Goal: Task Accomplishment & Management: Use online tool/utility

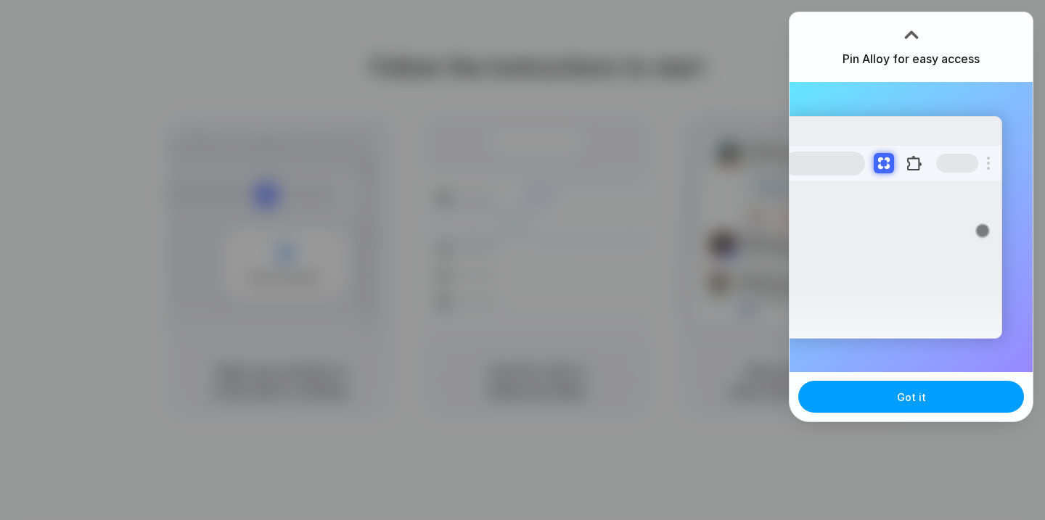
click at [868, 385] on button "Got it" at bounding box center [911, 397] width 226 height 32
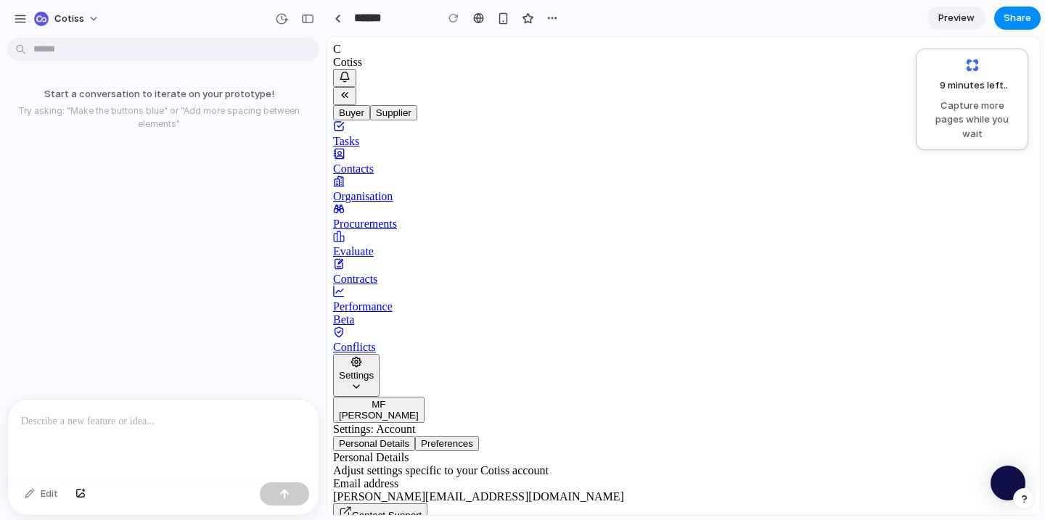
click at [940, 12] on span "Preview" at bounding box center [957, 18] width 36 height 15
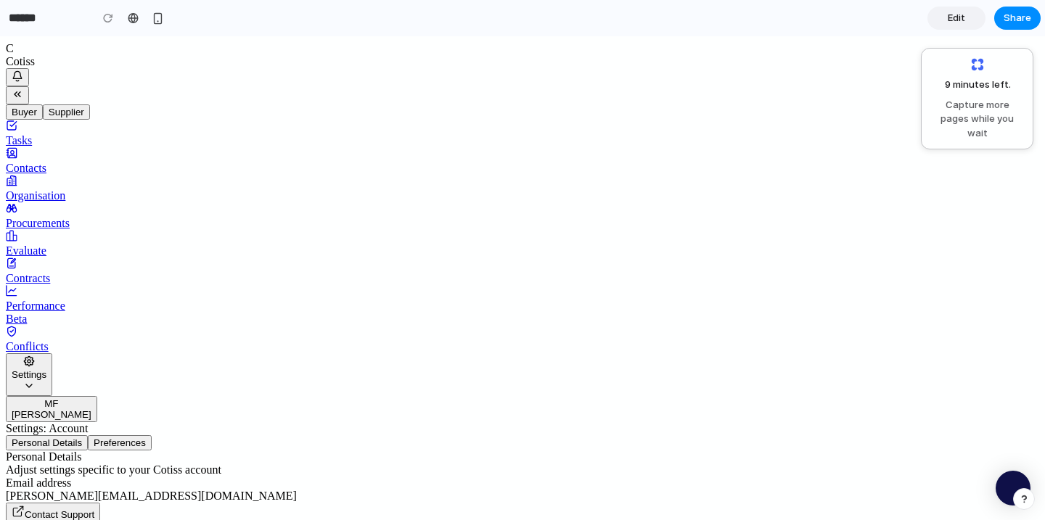
click at [941, 14] on link "Edit" at bounding box center [957, 18] width 58 height 23
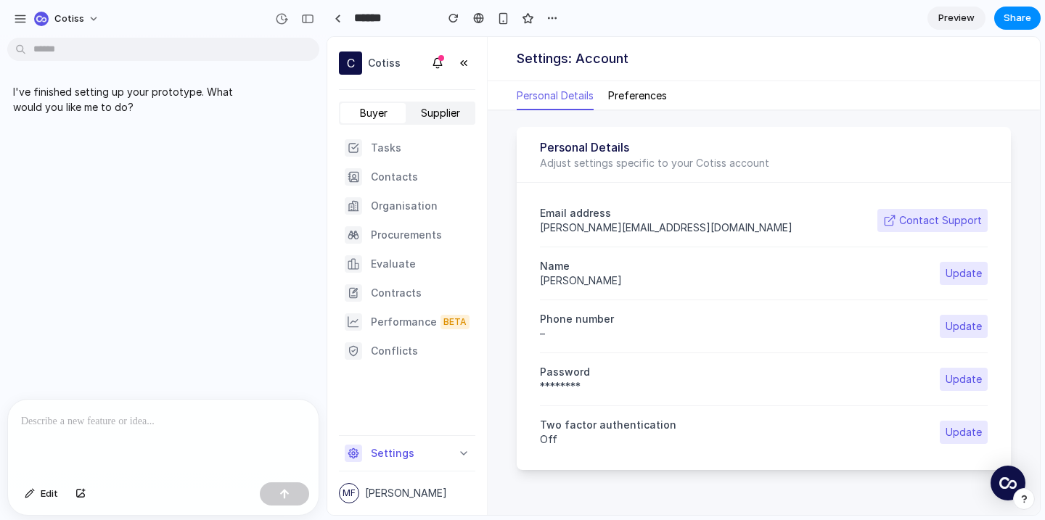
click at [224, 451] on div at bounding box center [163, 438] width 311 height 77
click at [429, 164] on div "Tasks Contacts Organisation Procurements Evaluate Contracts Performance Beta Co…" at bounding box center [407, 250] width 136 height 238
click at [427, 177] on div "Contacts" at bounding box center [407, 176] width 125 height 17
click at [427, 198] on div "Organisation" at bounding box center [391, 205] width 93 height 17
click at [420, 216] on link "Organisation" at bounding box center [407, 206] width 136 height 23
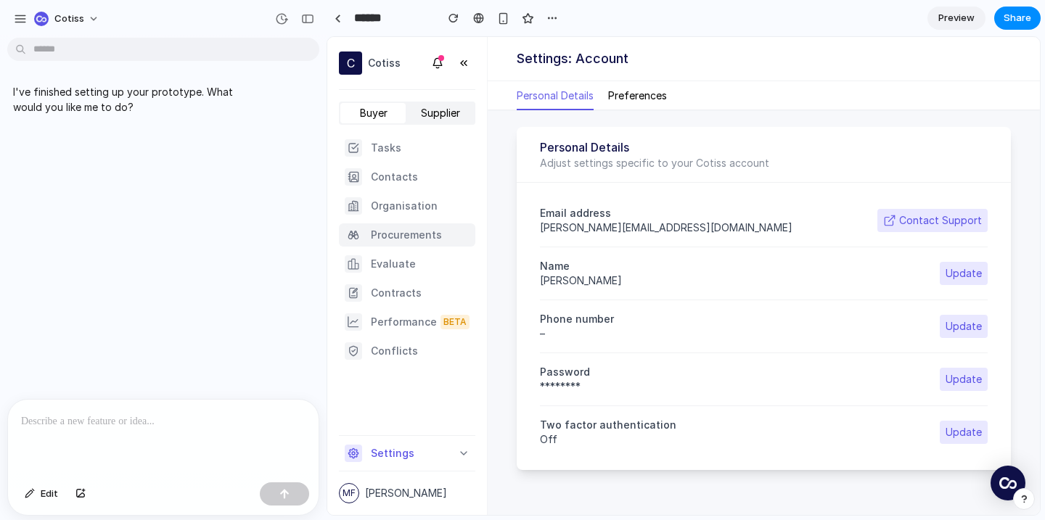
click at [416, 234] on div "Procurements" at bounding box center [393, 234] width 97 height 17
click at [388, 269] on div "Evaluate" at bounding box center [380, 264] width 71 height 17
click at [393, 234] on div "Procurements" at bounding box center [393, 234] width 97 height 17
click at [406, 175] on div "Contacts" at bounding box center [381, 176] width 73 height 17
click at [406, 221] on div "Tasks Contacts Organisation Procurements Evaluate Contracts Performance Beta Co…" at bounding box center [407, 250] width 136 height 238
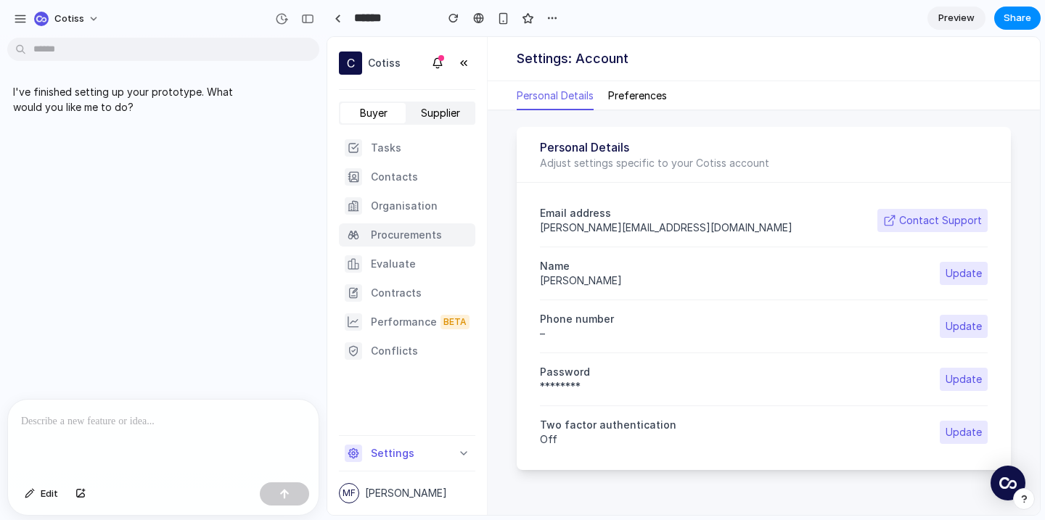
click at [407, 242] on div "Procurements" at bounding box center [393, 234] width 97 height 17
click at [407, 271] on div "Evaluate" at bounding box center [380, 264] width 71 height 17
click at [407, 293] on div "Contracts" at bounding box center [383, 293] width 77 height 17
click at [396, 327] on div "Performance" at bounding box center [391, 322] width 92 height 17
click at [182, 441] on div at bounding box center [163, 438] width 311 height 77
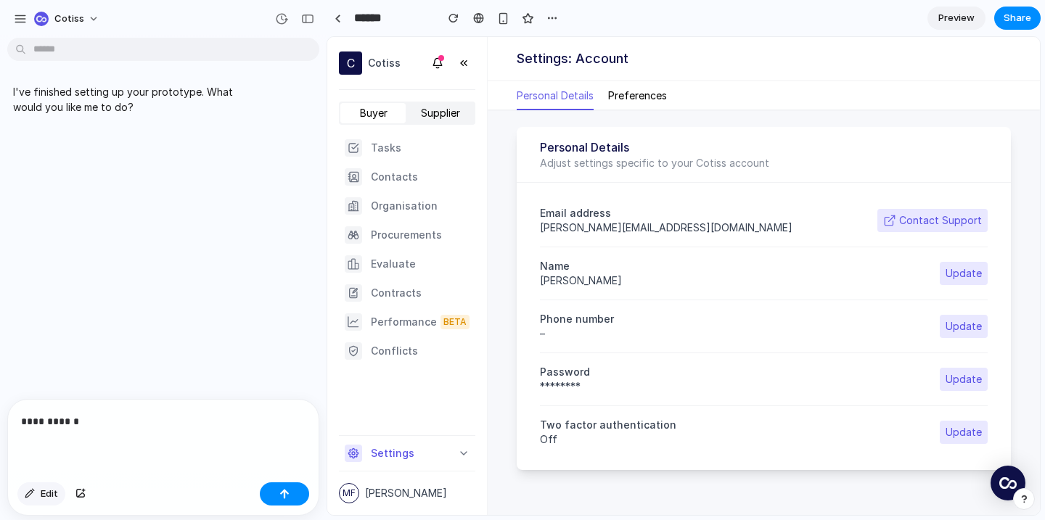
click at [36, 483] on button "Edit" at bounding box center [41, 494] width 48 height 23
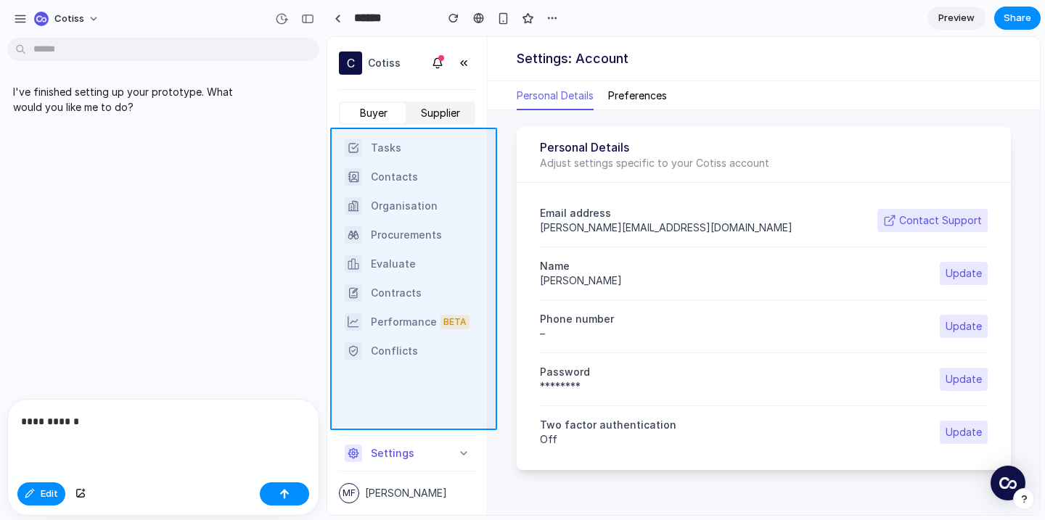
click at [393, 375] on div at bounding box center [684, 277] width 712 height 478
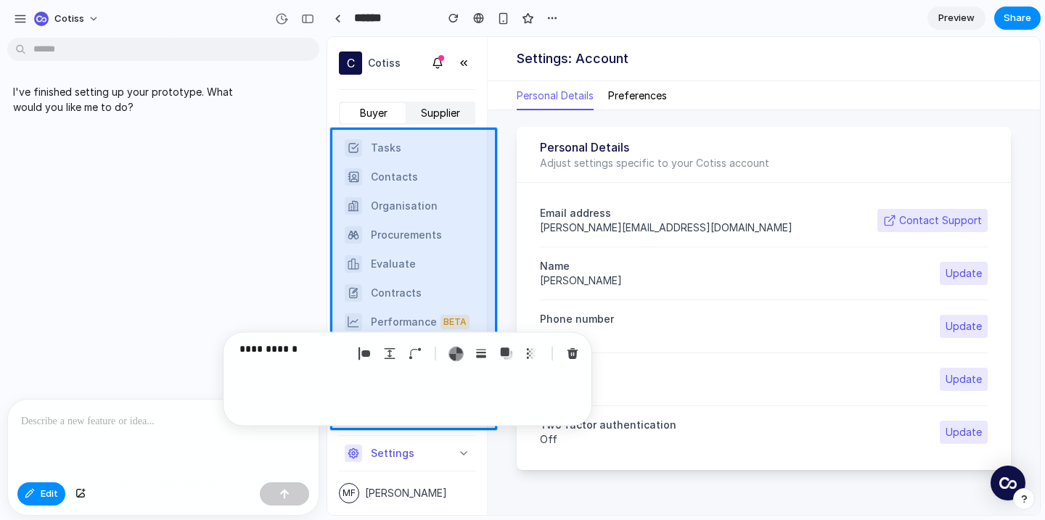
click at [334, 357] on p "**********" at bounding box center [293, 348] width 107 height 17
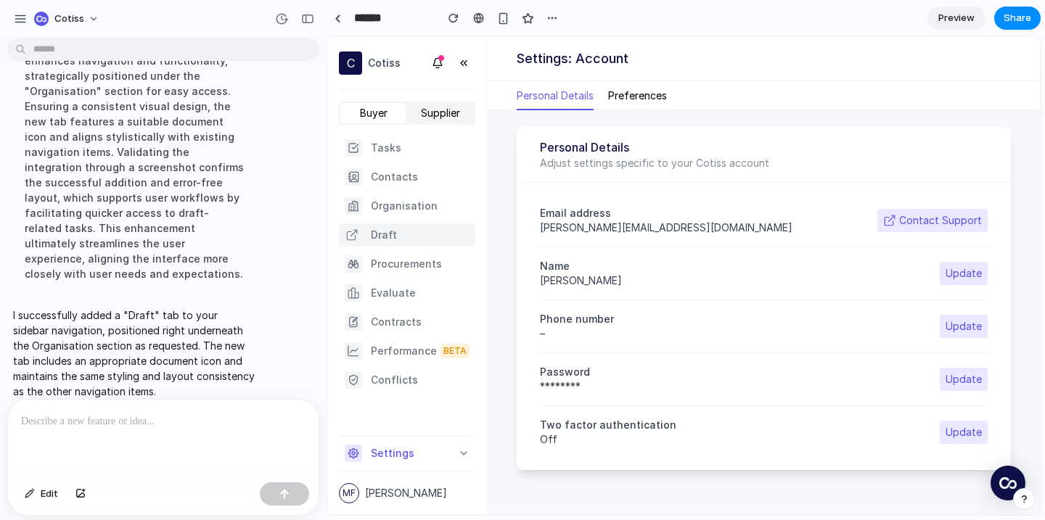
click at [389, 233] on div "Draft" at bounding box center [371, 234] width 52 height 17
click at [364, 235] on div "Draft" at bounding box center [371, 234] width 52 height 17
click at [468, 55] on button "button" at bounding box center [463, 63] width 23 height 23
click at [465, 64] on icon "button" at bounding box center [464, 63] width 6 height 5
